Goal: Find contact information: Find contact information

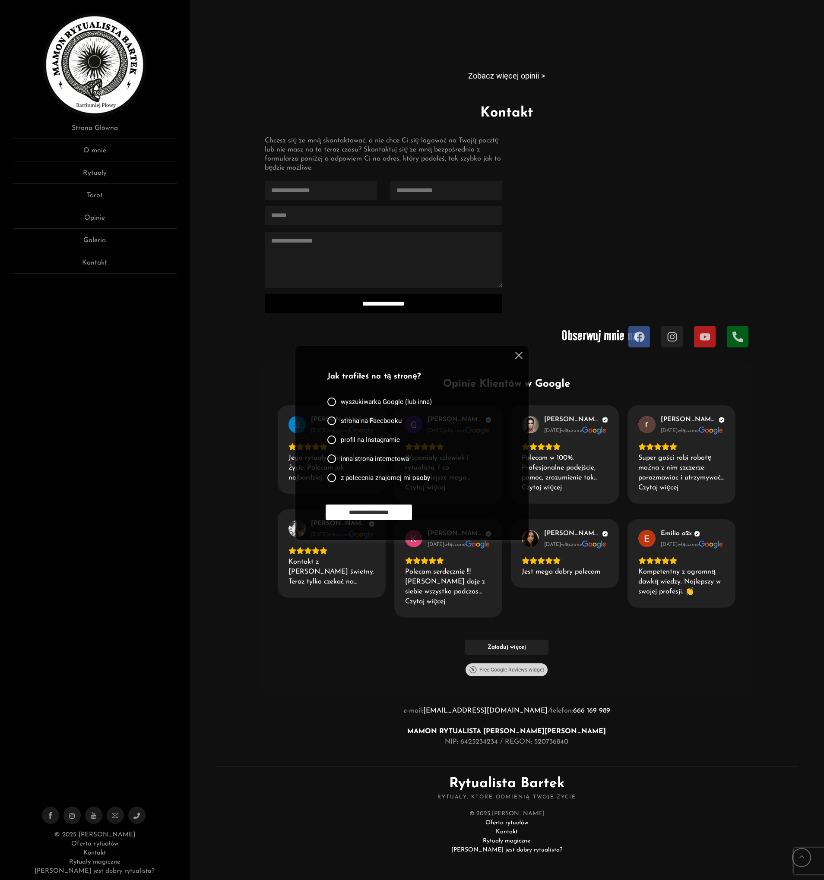
scroll to position [1334, 0]
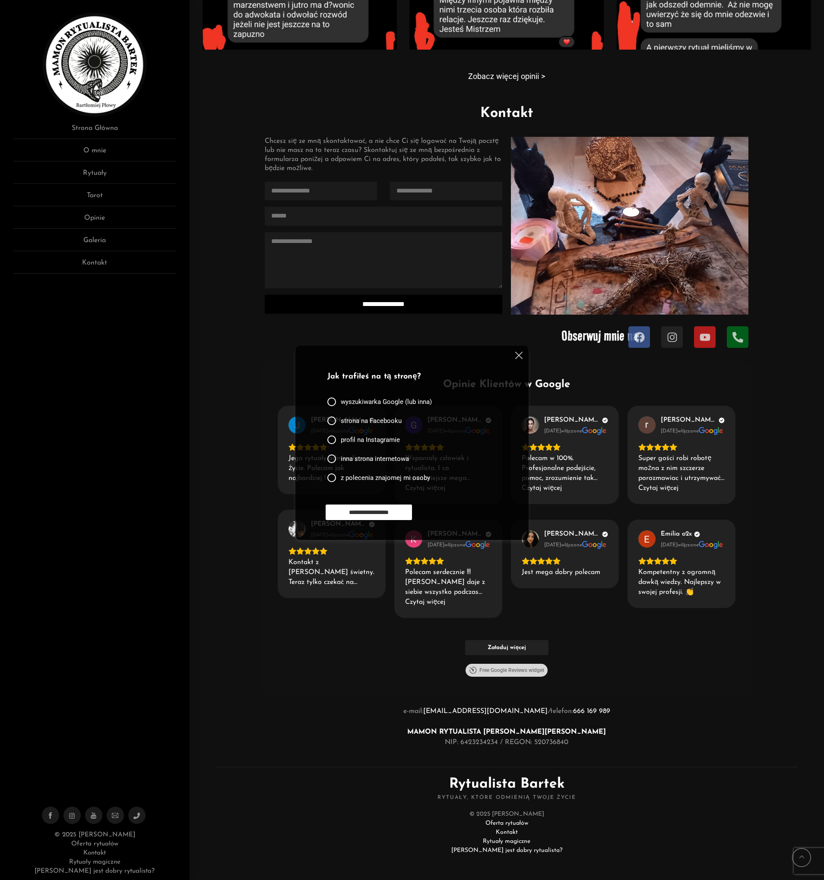
click at [98, 855] on link "Kontakt" at bounding box center [94, 853] width 22 height 6
click at [476, 738] on p "e-mail: malagmusmalachit@gmail.com / telefon: 666 169 989 MAMON RYTUALISTA BART…" at bounding box center [506, 726] width 492 height 41
click at [476, 742] on p "e-mail: malagmusmalachit@gmail.com / telefon: 666 169 989 MAMON RYTUALISTA BART…" at bounding box center [506, 726] width 492 height 41
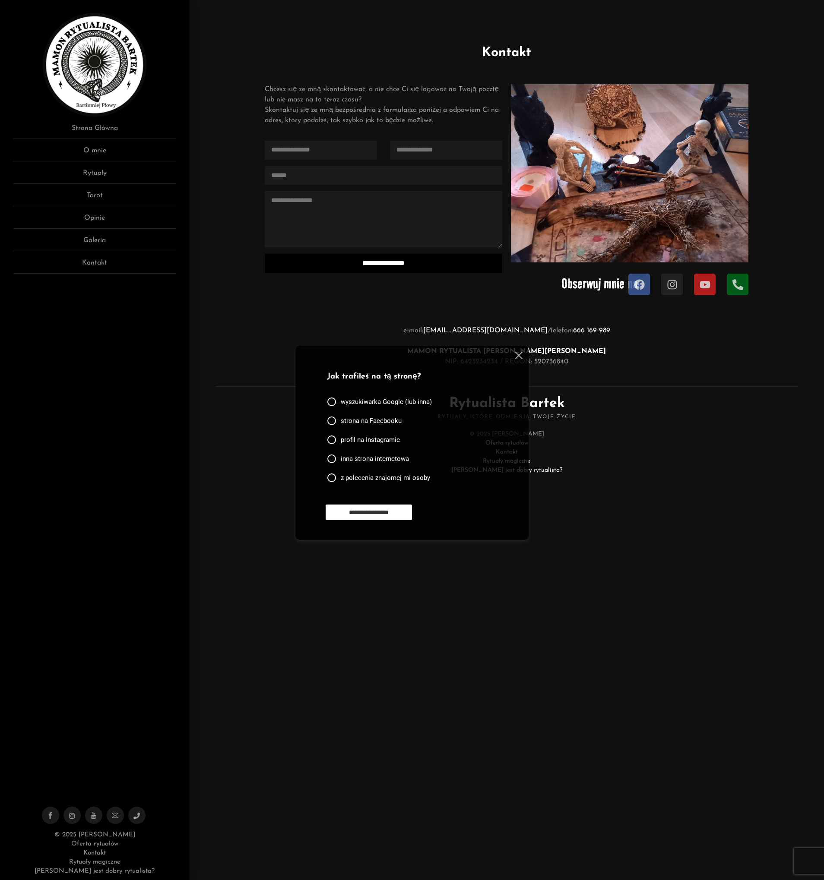
click at [516, 360] on div at bounding box center [517, 357] width 10 height 10
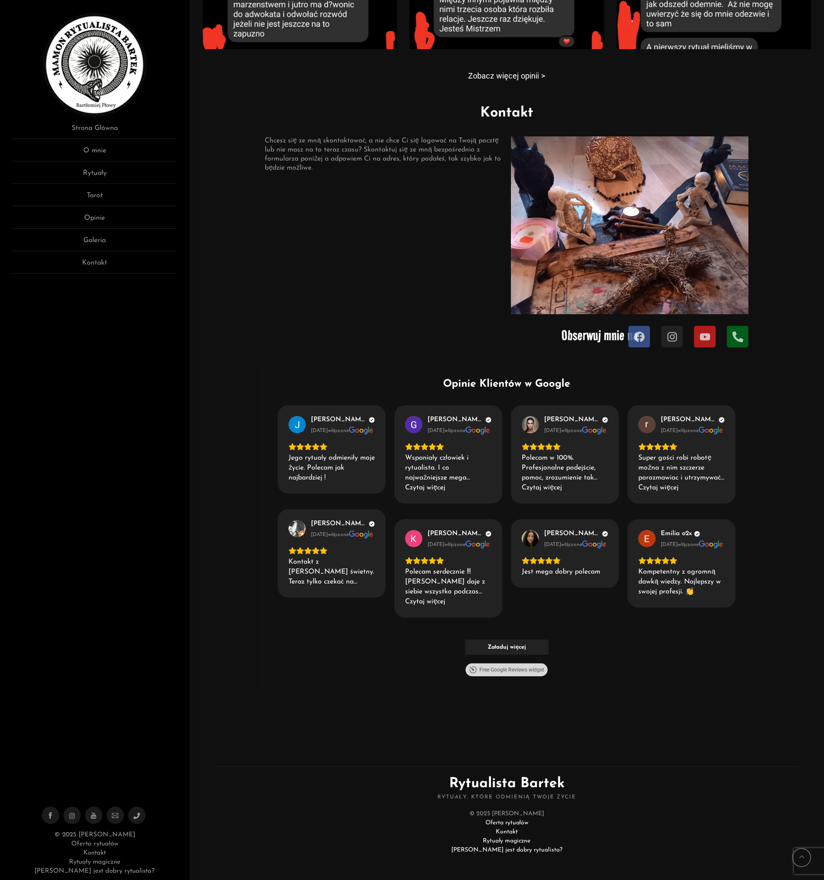
scroll to position [1334, 0]
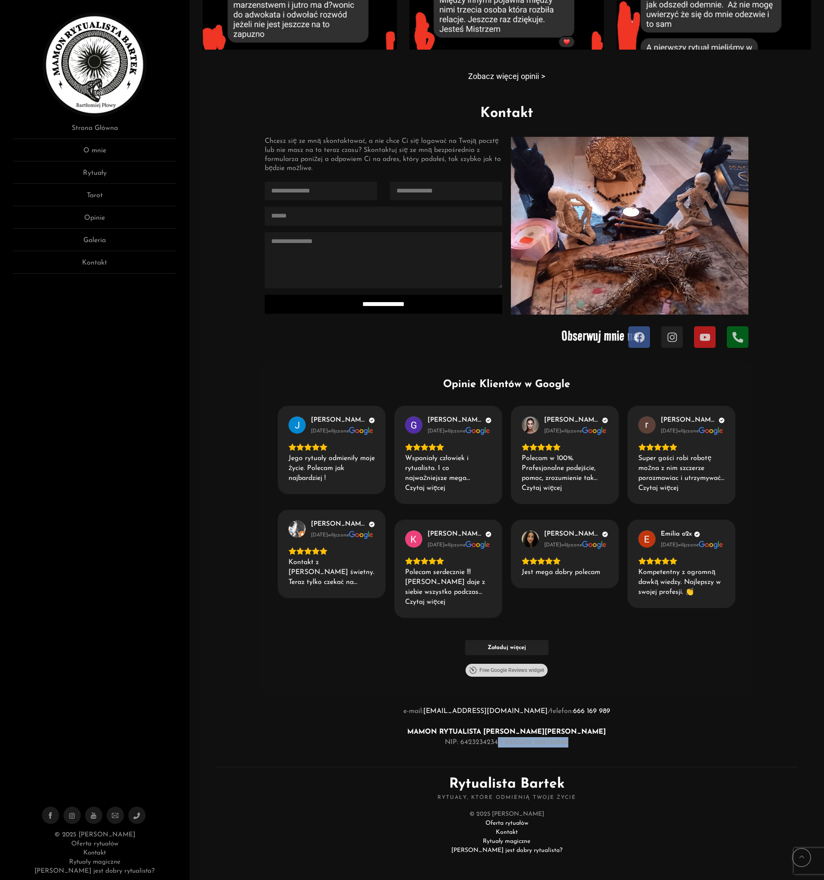
drag, startPoint x: 498, startPoint y: 739, endPoint x: 429, endPoint y: 755, distance: 70.5
click at [429, 755] on div "Opinie Klientów w Google Jakub Jarotek 1 miesiąc temu włączone Jego rytuały odm…" at bounding box center [506, 558] width 492 height 402
drag, startPoint x: 421, startPoint y: 730, endPoint x: 608, endPoint y: 734, distance: 187.4
click at [608, 734] on p "e-mail: malagmusmalachit@gmail.com / telefon: 666 169 989 MAMON RYTUALISTA BART…" at bounding box center [506, 726] width 492 height 41
copy strong "MAMON RYTUALISTA BARTEK Bartłomiej Płowy"
